Goal: Find specific page/section

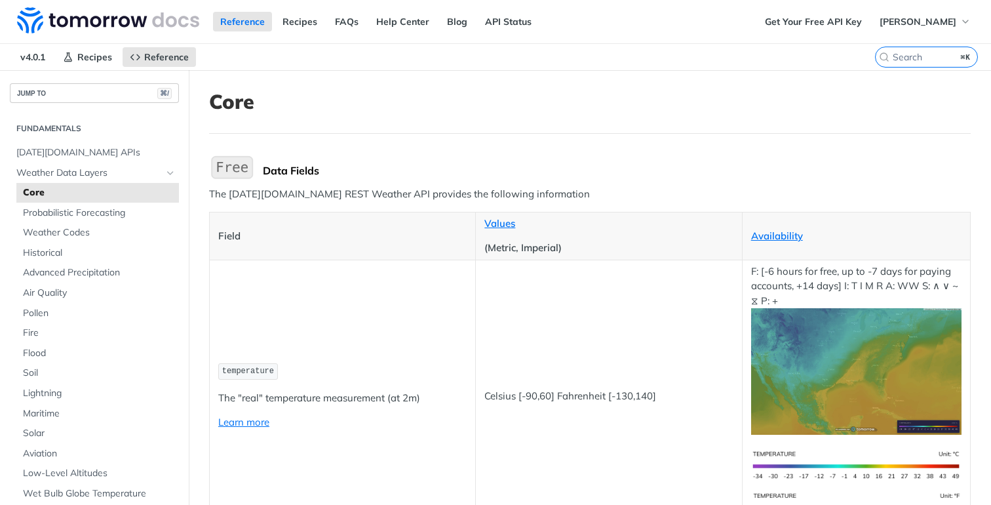
scroll to position [5685, 0]
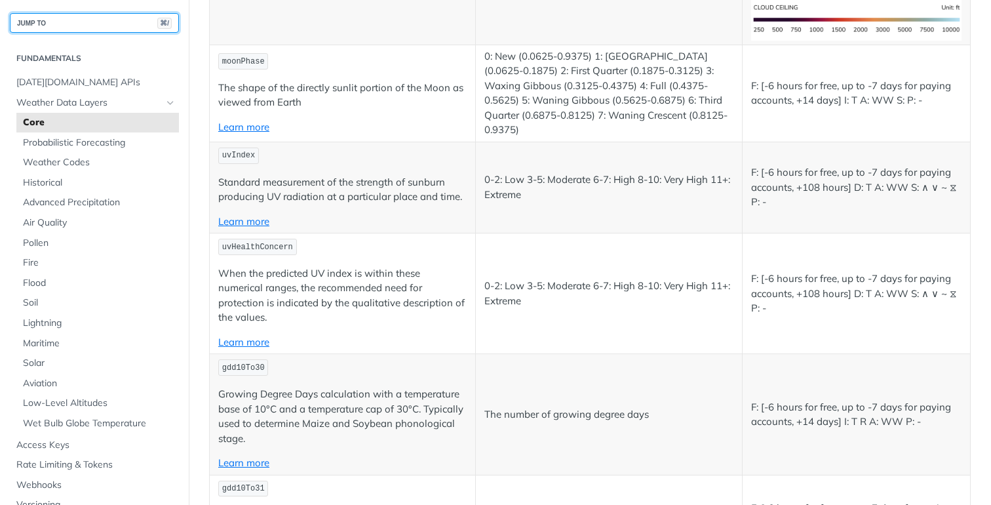
click at [121, 16] on button "JUMP TO ⌘/" at bounding box center [94, 23] width 169 height 20
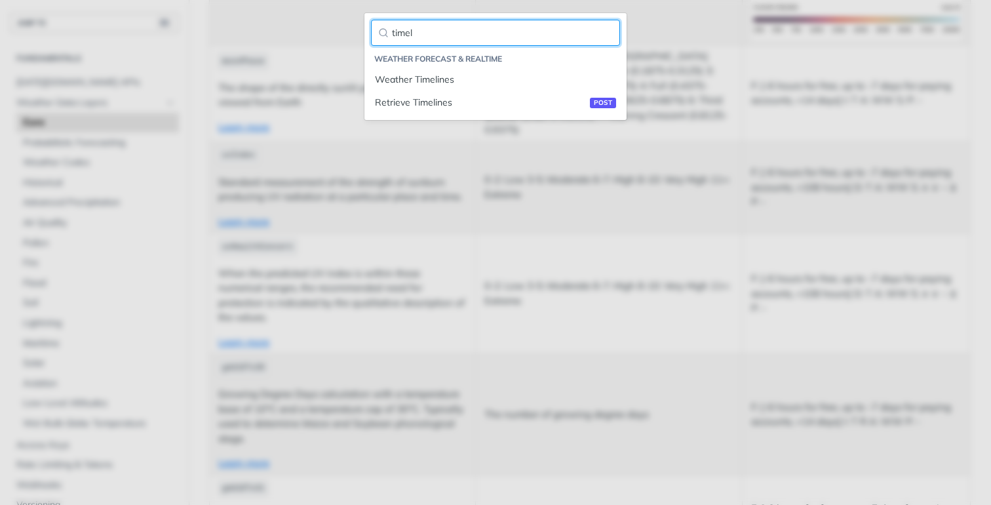
type input "timel"
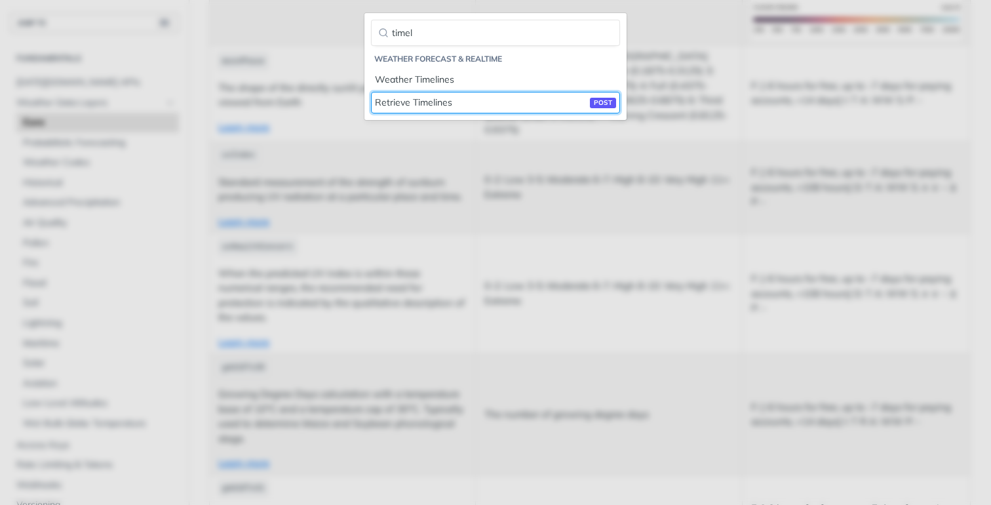
click at [371, 92] on link "Retrieve Timelines post" at bounding box center [495, 103] width 249 height 22
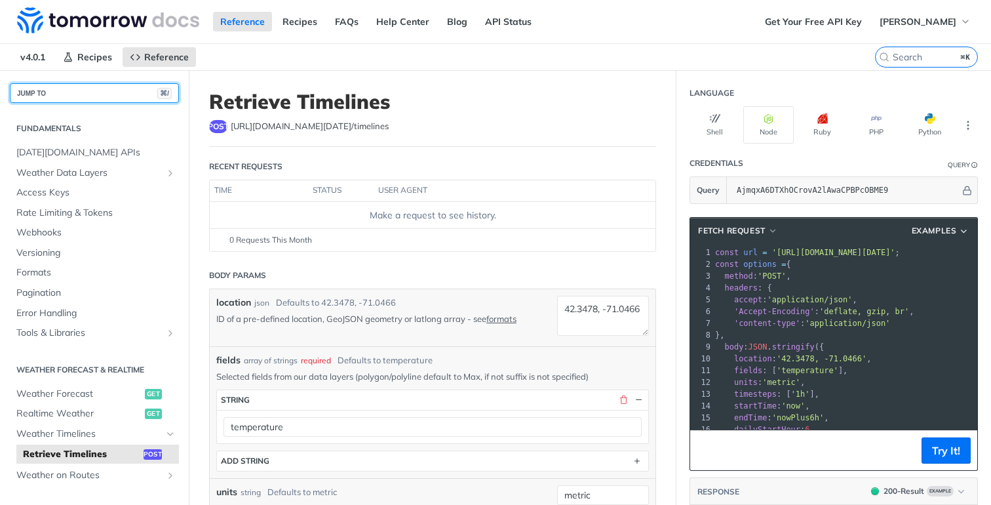
click at [77, 89] on button "JUMP TO ⌘/" at bounding box center [94, 93] width 169 height 20
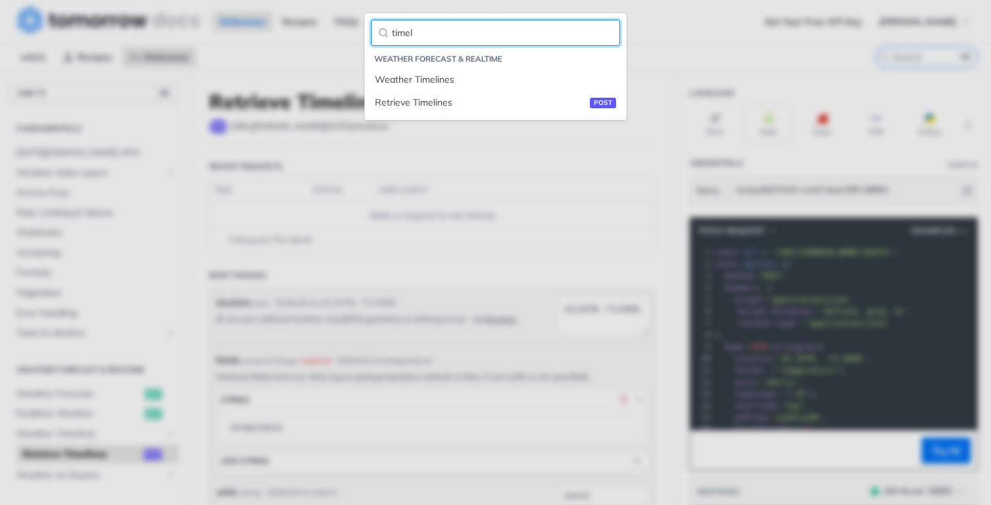
type input "timel"
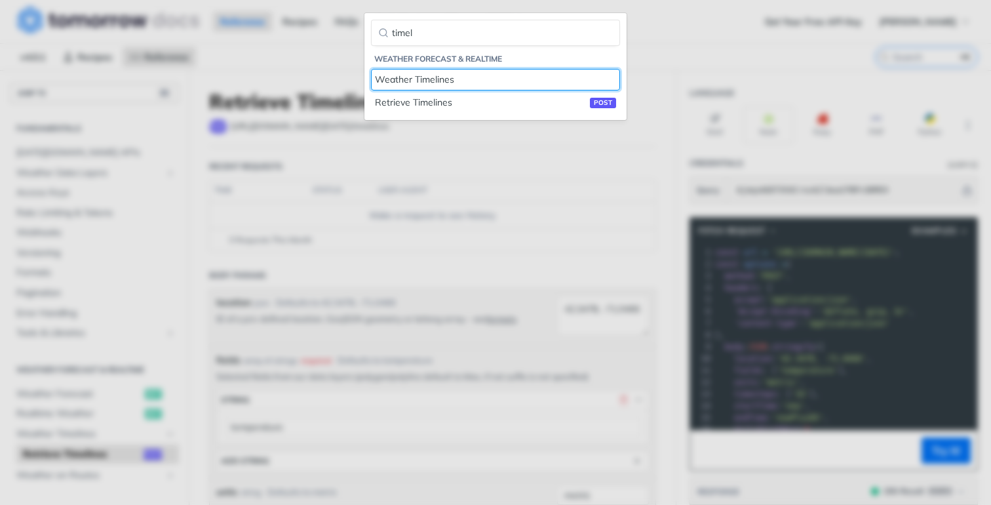
click at [371, 69] on link "Weather Timelines" at bounding box center [495, 80] width 249 height 22
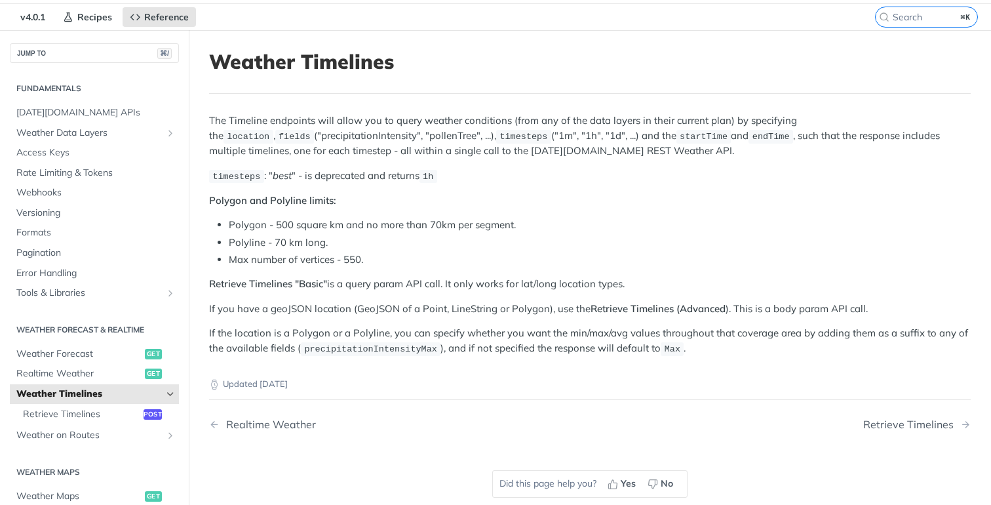
scroll to position [44, 0]
